Goal: Use online tool/utility: Utilize a website feature to perform a specific function

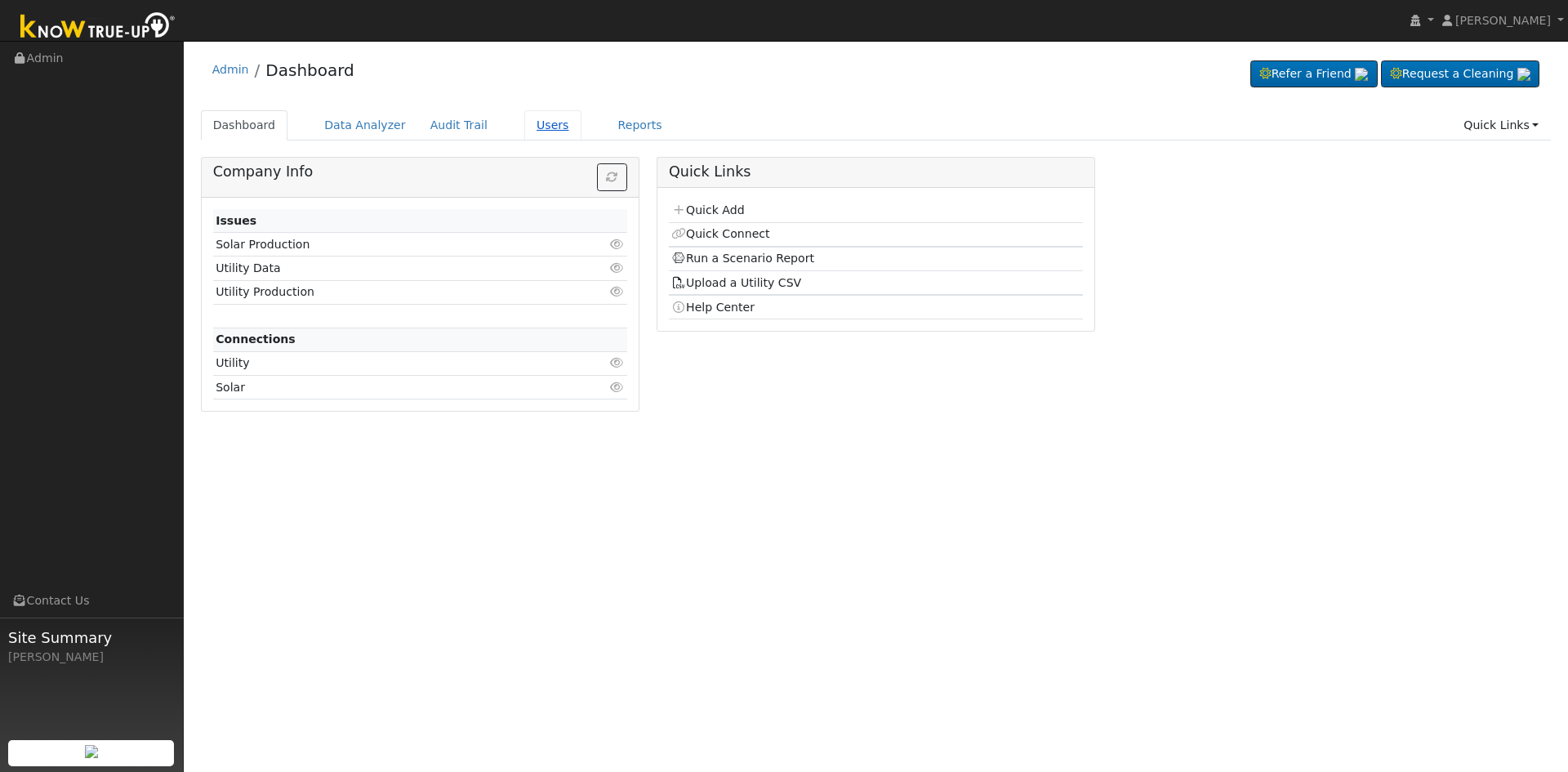
click at [528, 124] on link "Users" at bounding box center [552, 125] width 58 height 30
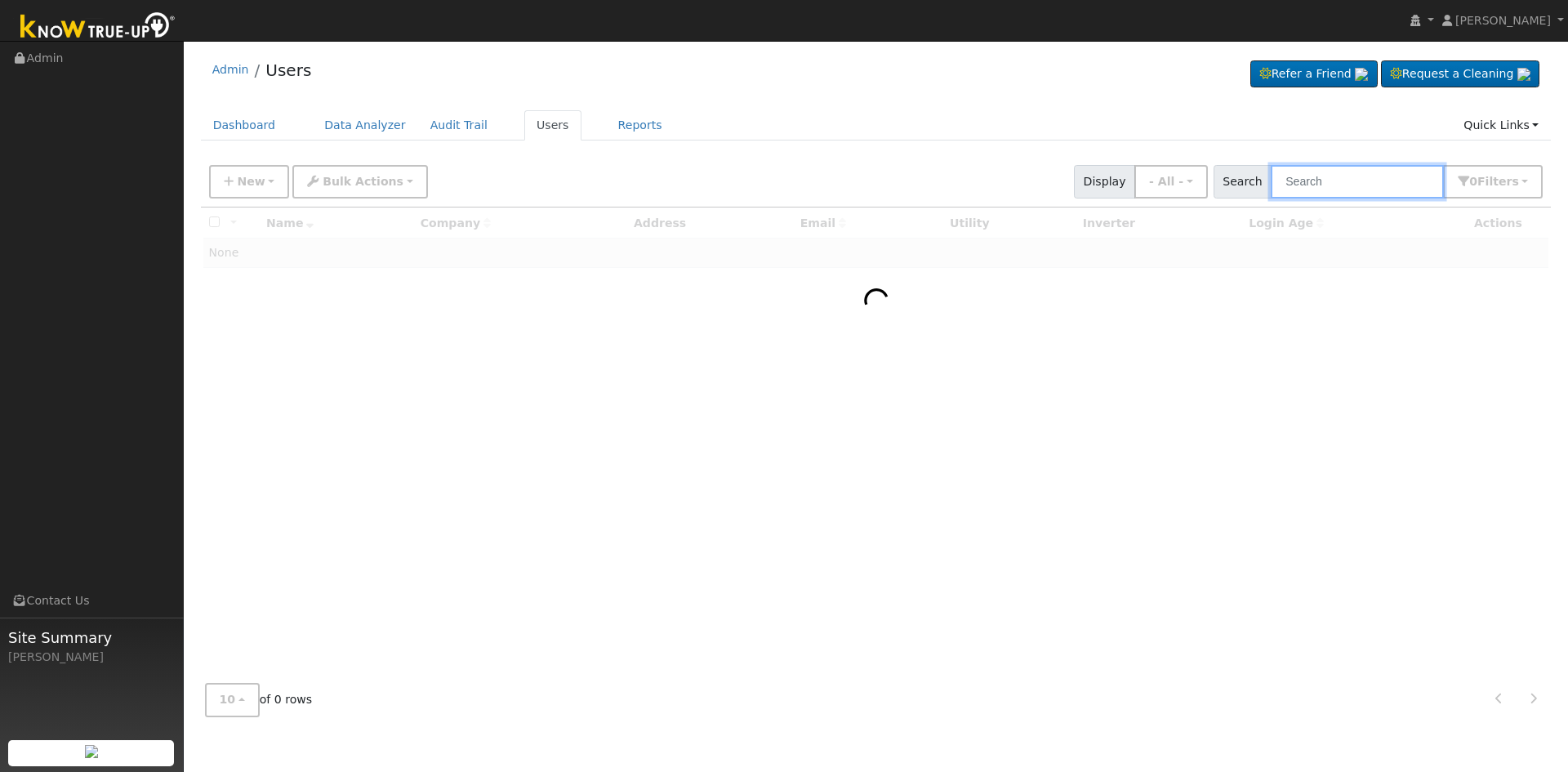
click at [1333, 178] on input "text" at bounding box center [1358, 181] width 174 height 34
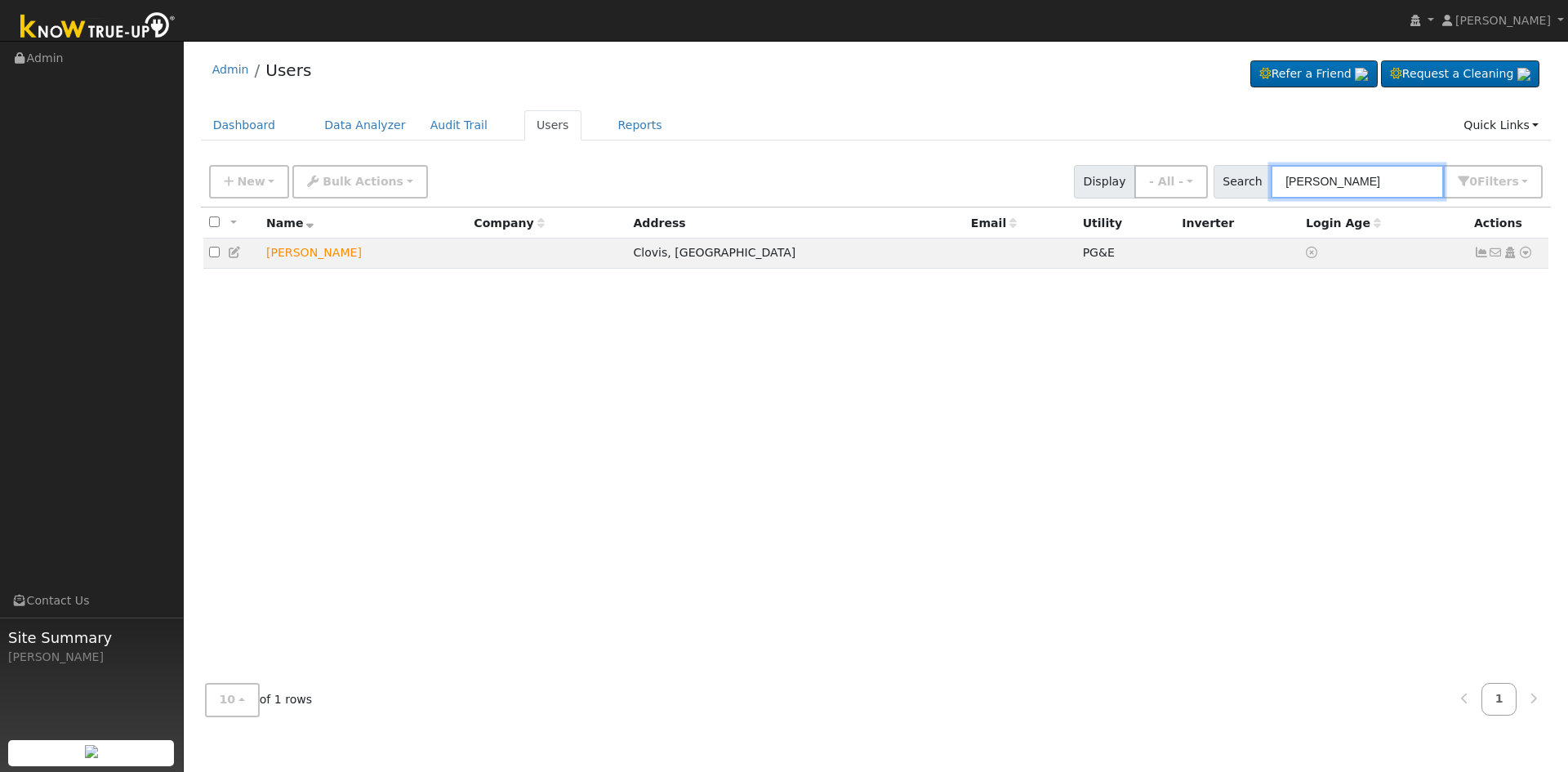
type input "Johnny Valle"
click at [1523, 254] on icon at bounding box center [1525, 252] width 15 height 11
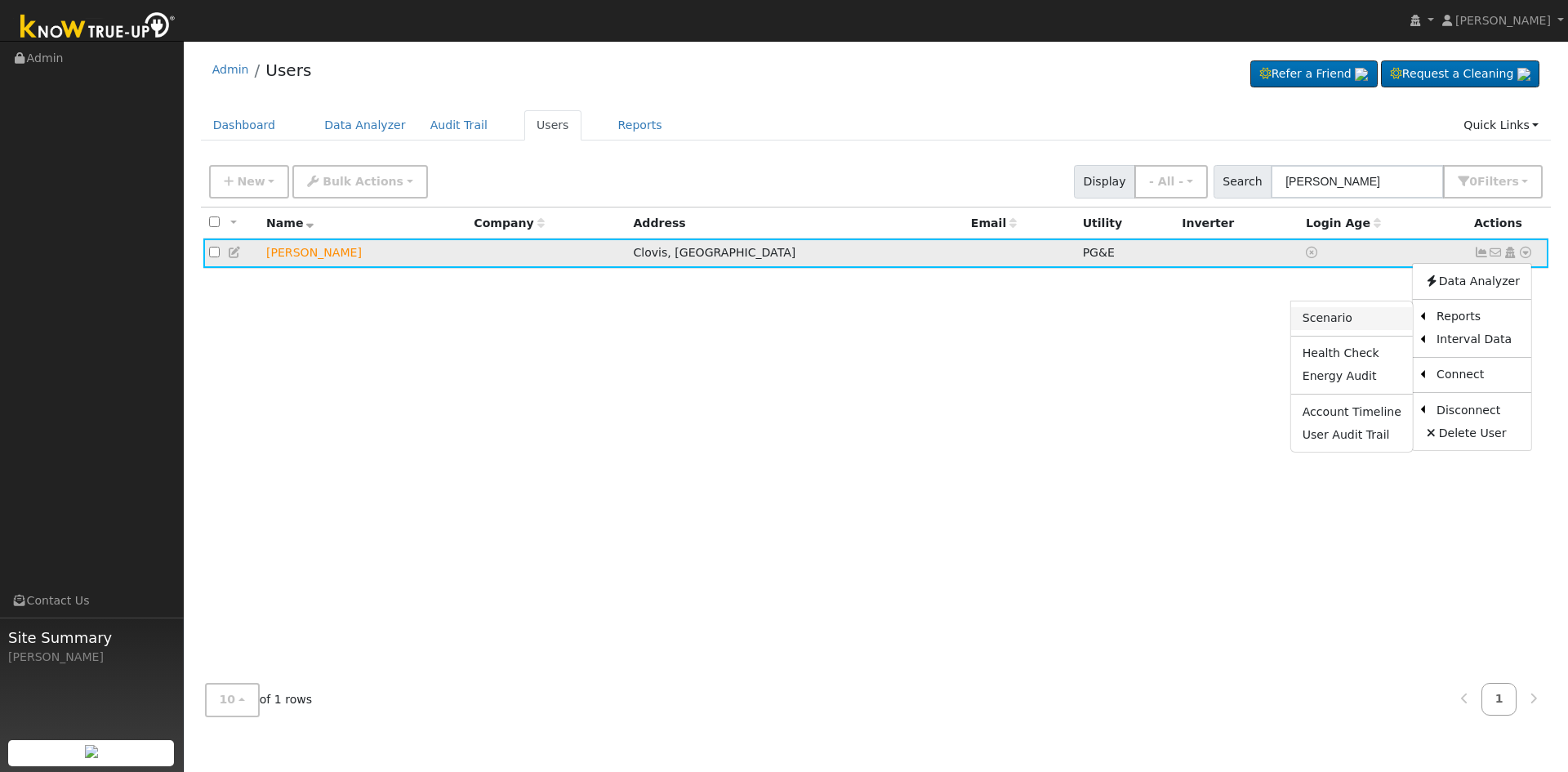
click at [1350, 313] on link "Scenario" at bounding box center [1352, 318] width 122 height 23
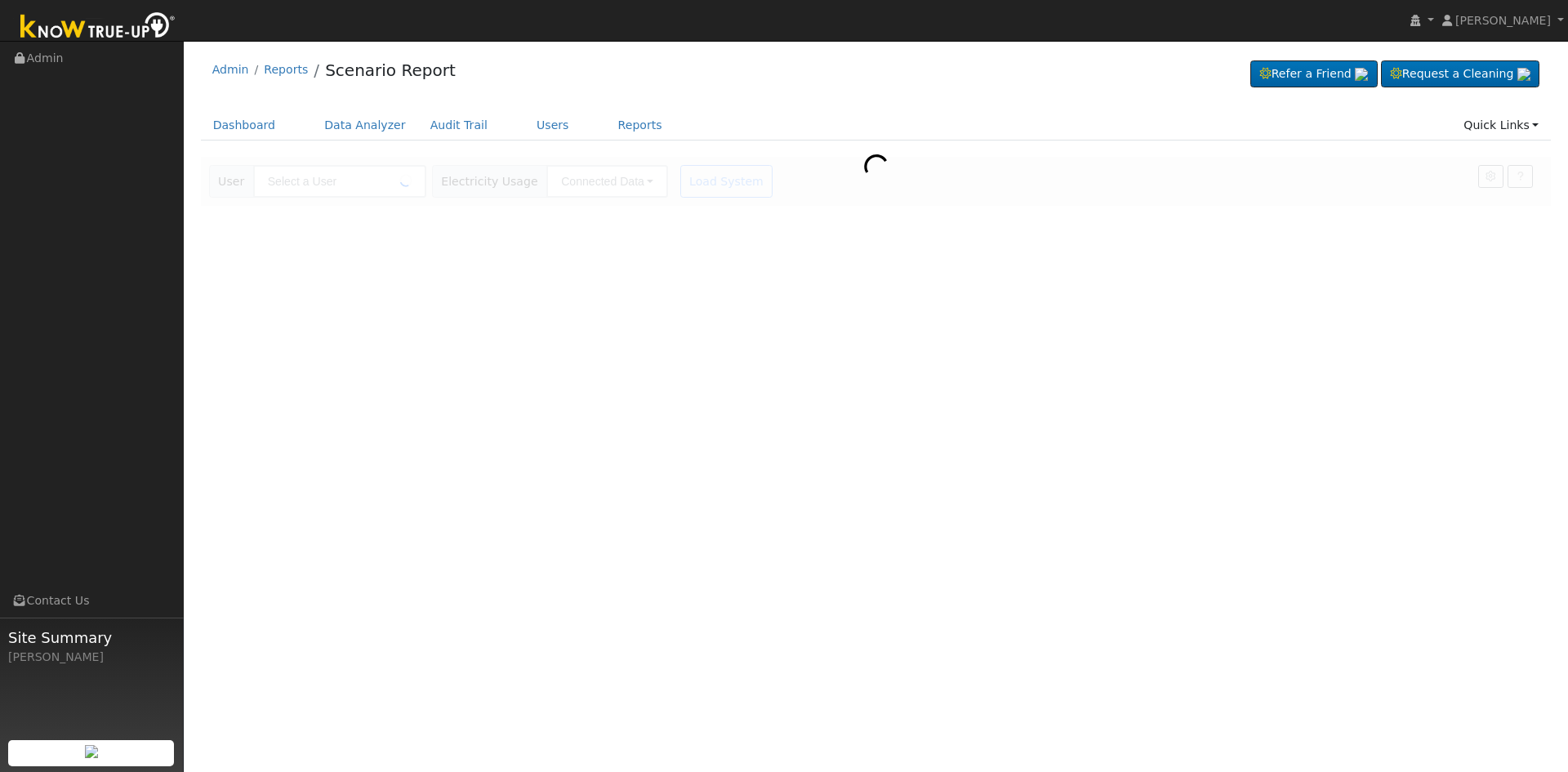
type input "[PERSON_NAME]"
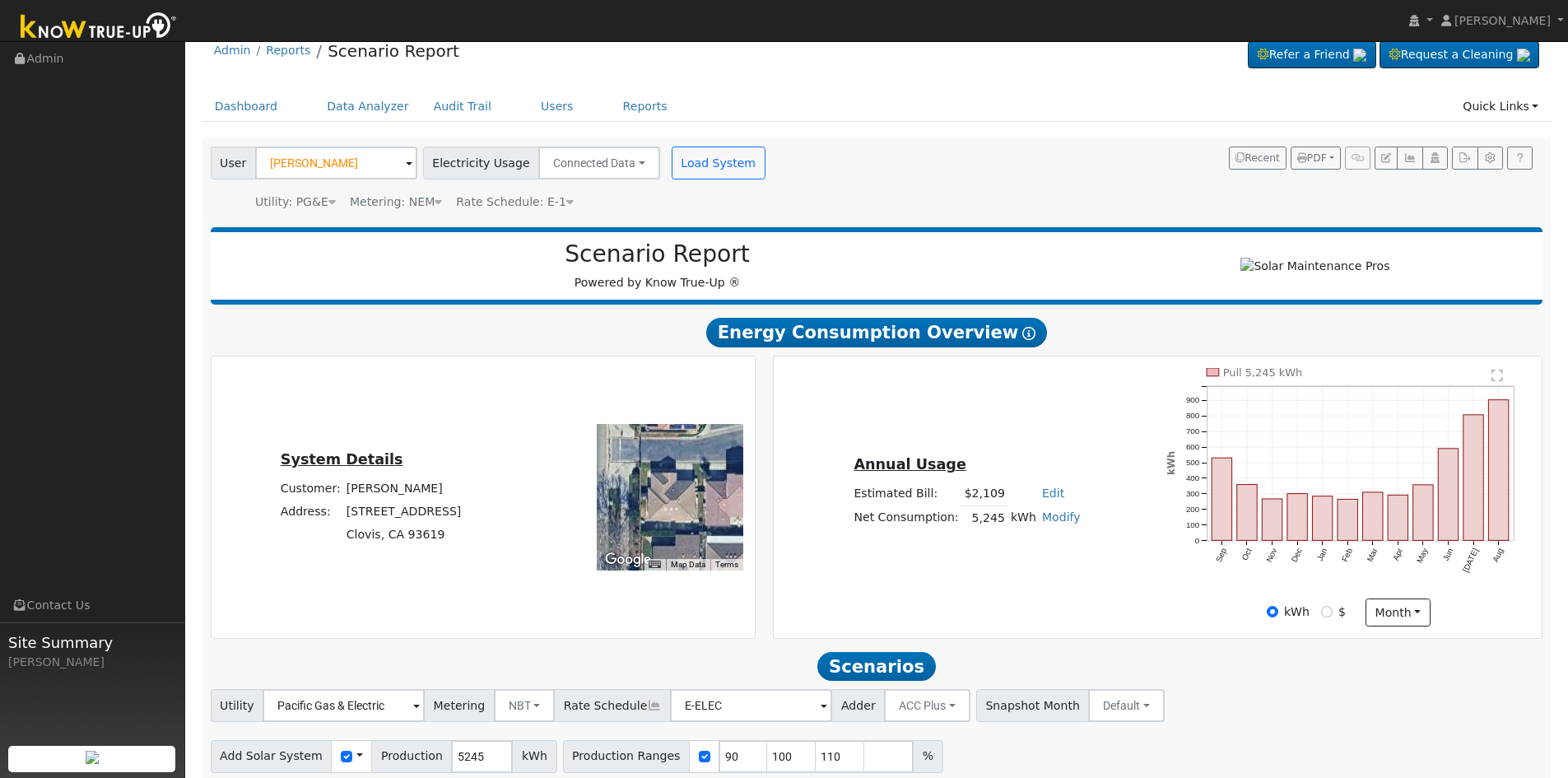
scroll to position [82, 0]
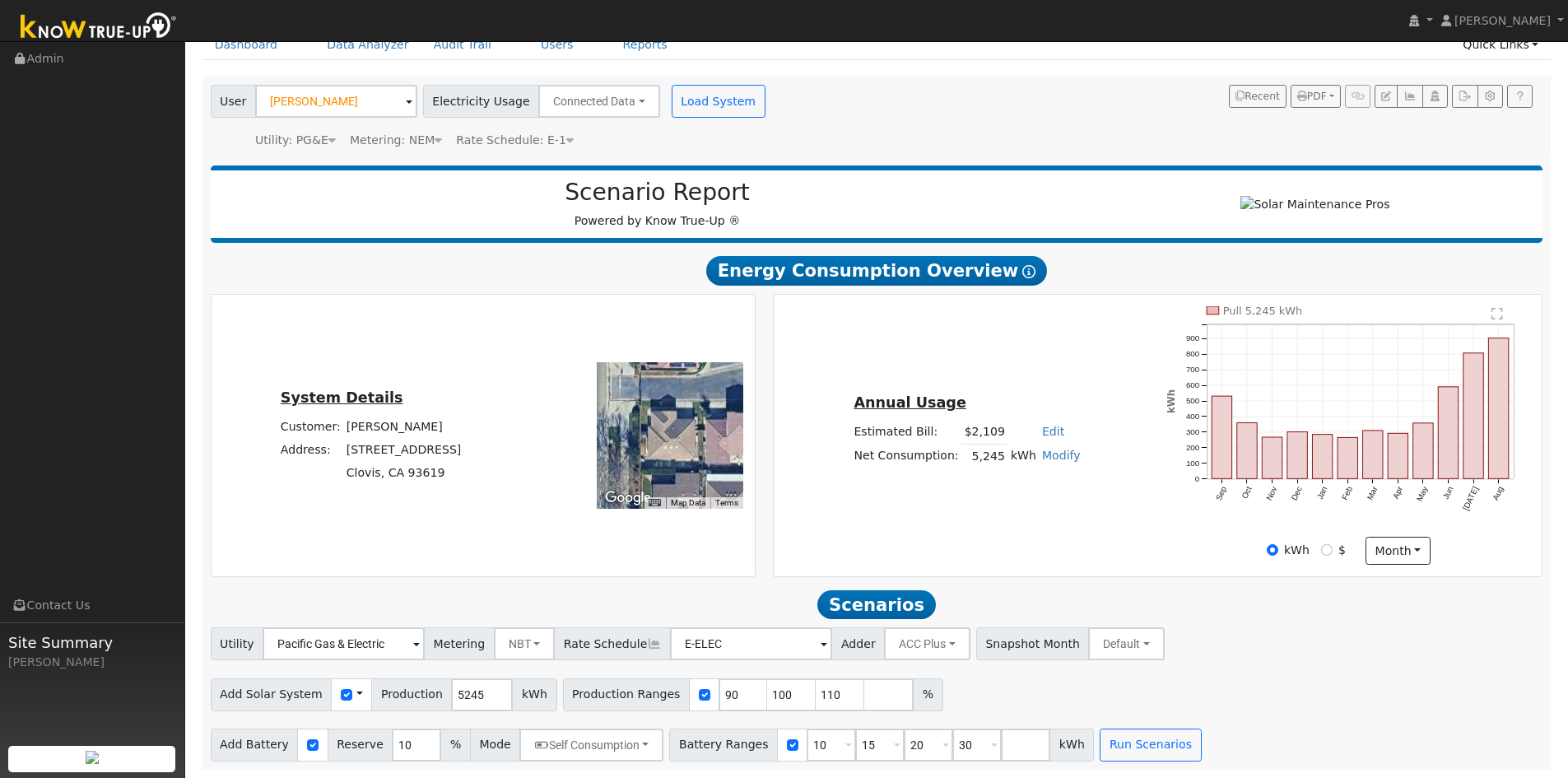
click at [1046, 438] on link "Edit" at bounding box center [1054, 431] width 23 height 13
type input "2413"
click at [854, 359] on div "Annual Usage Estimated Bill: $2,109 Edit Estimated Bill $ 2413 Annual Net Consu…" at bounding box center [1158, 436] width 763 height 259
click at [816, 694] on input "111" at bounding box center [840, 695] width 49 height 33
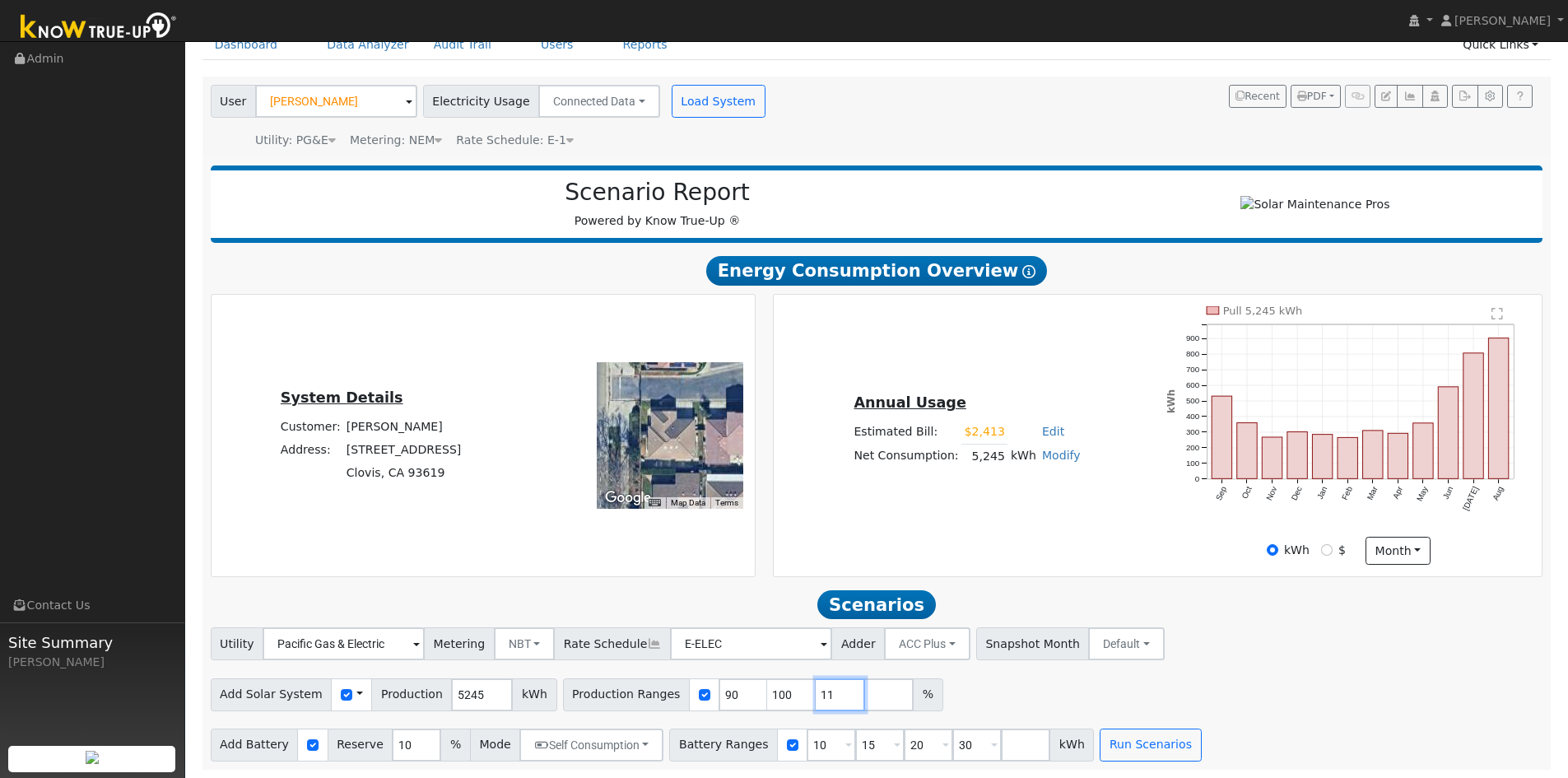
type input "1"
type input "166.21544"
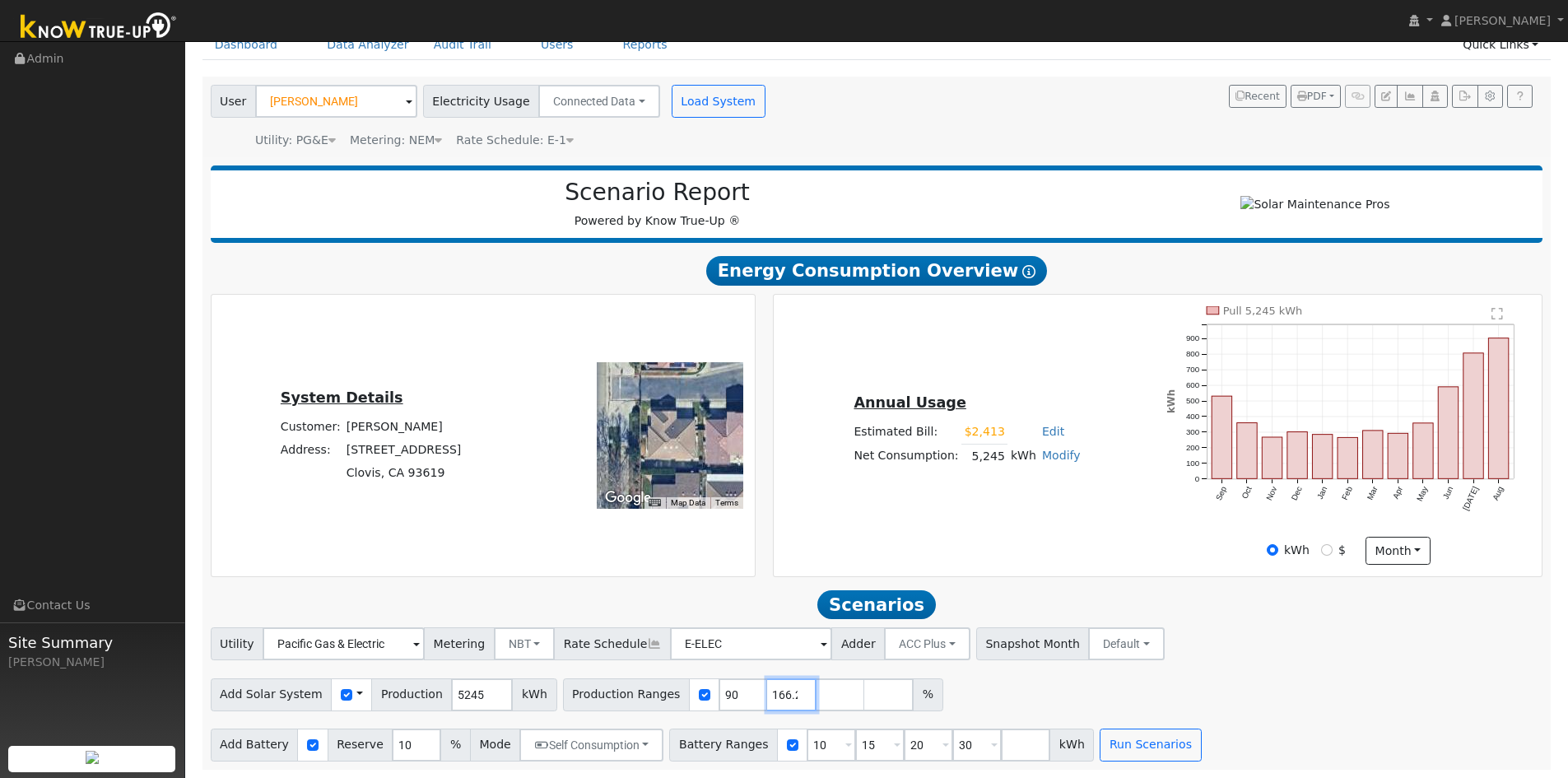
scroll to position [0, 29]
type input "166.21544"
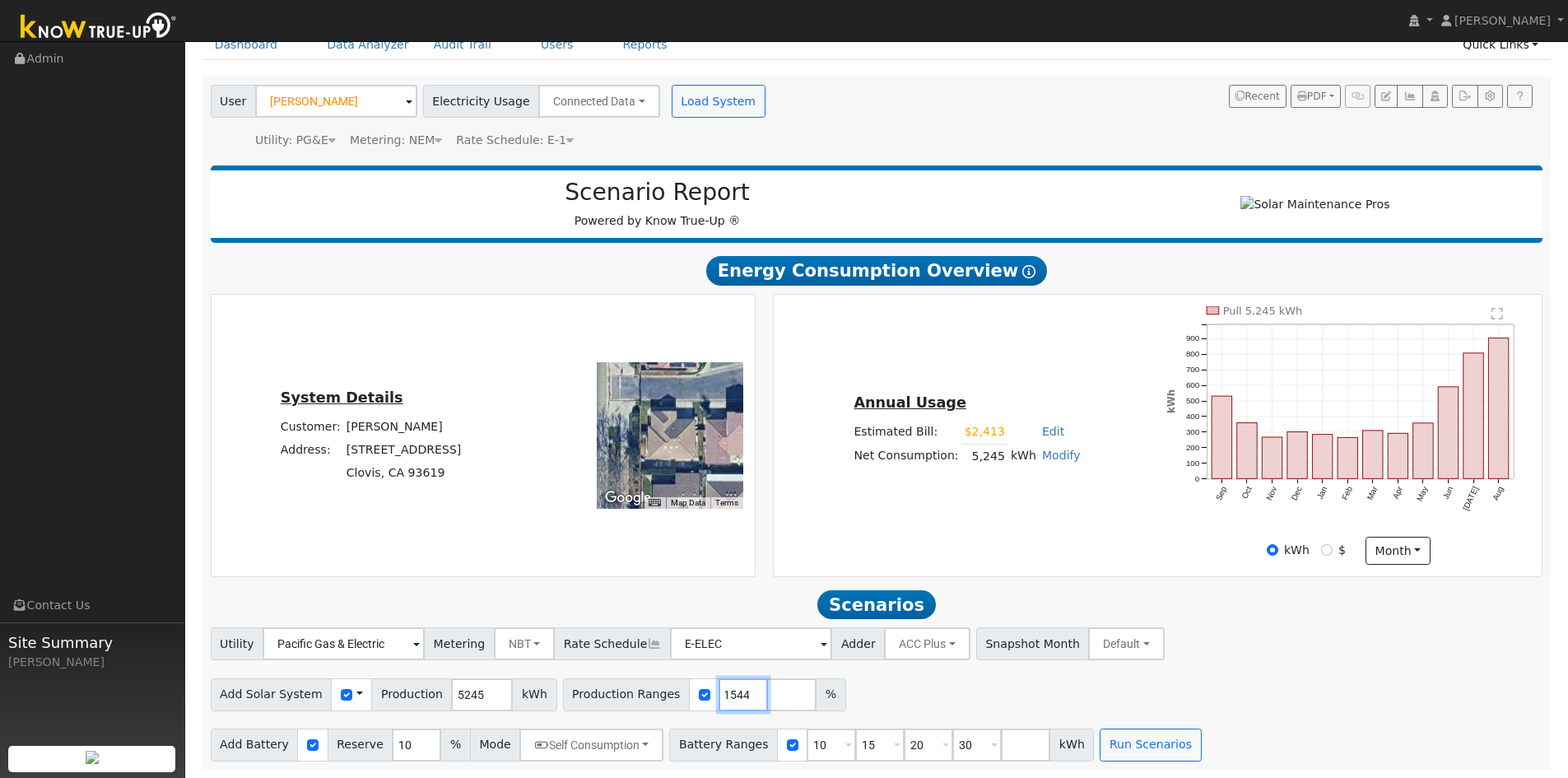
type input "166.21544"
click at [952, 749] on input "30" at bounding box center [977, 745] width 49 height 33
type input "3"
click at [982, 748] on button "Run Scenarios" at bounding box center [1004, 745] width 101 height 33
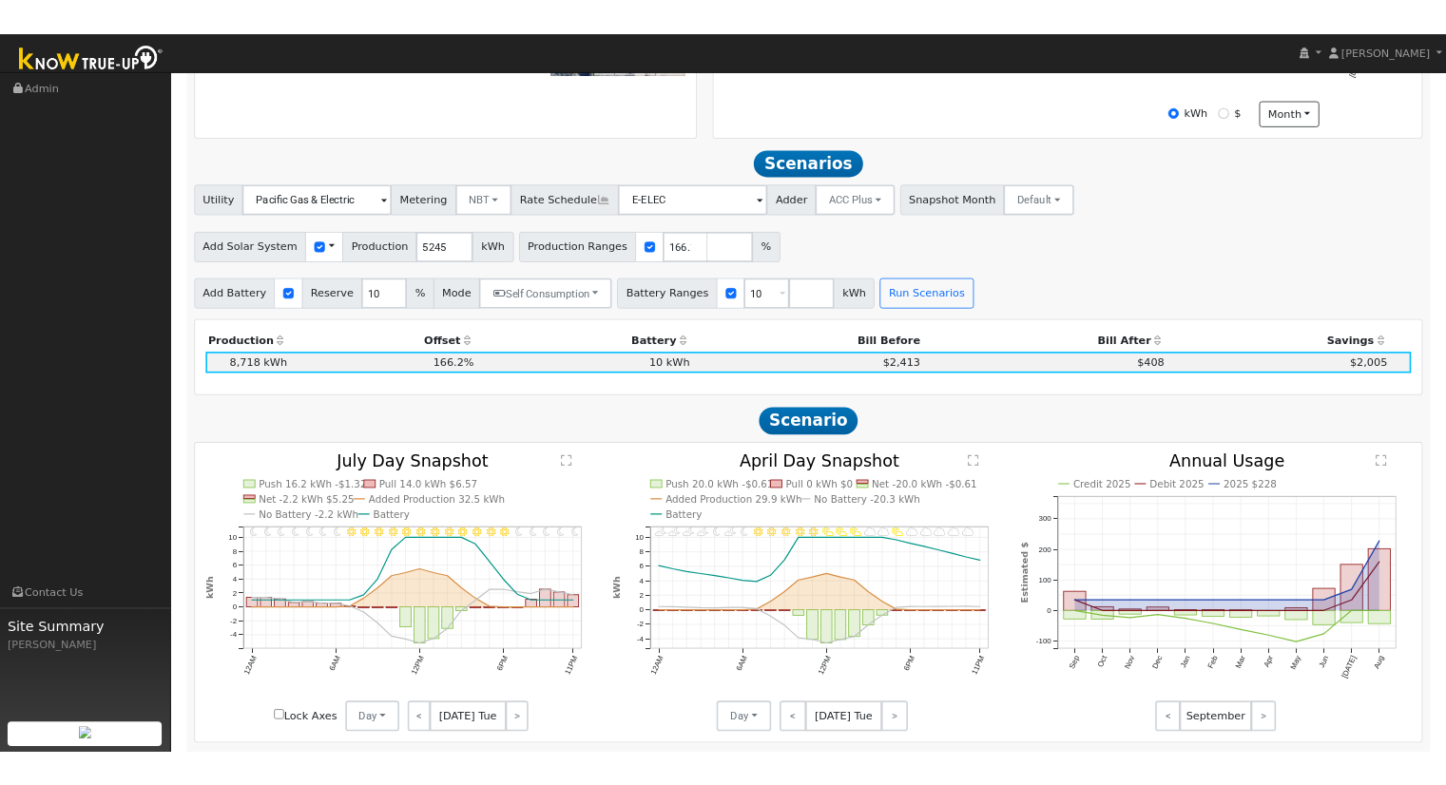
scroll to position [597, 0]
